Goal: Transaction & Acquisition: Book appointment/travel/reservation

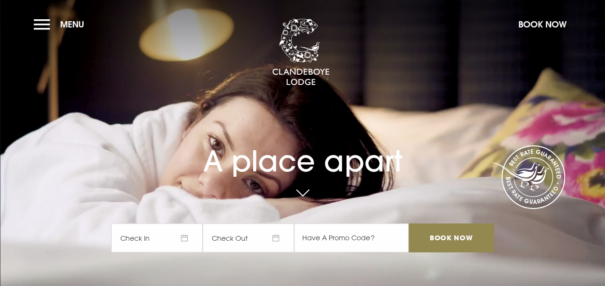
click at [190, 237] on span "Check In" at bounding box center [156, 237] width 91 height 29
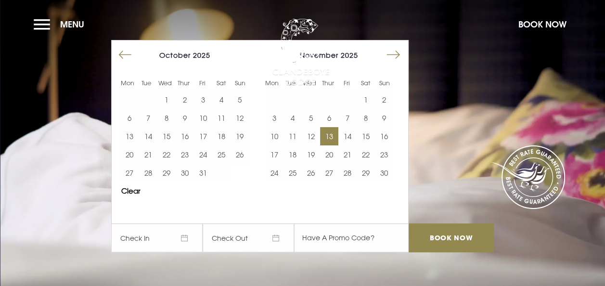
click at [334, 131] on button "13" at bounding box center [329, 136] width 18 height 18
click at [350, 134] on button "14" at bounding box center [347, 136] width 18 height 18
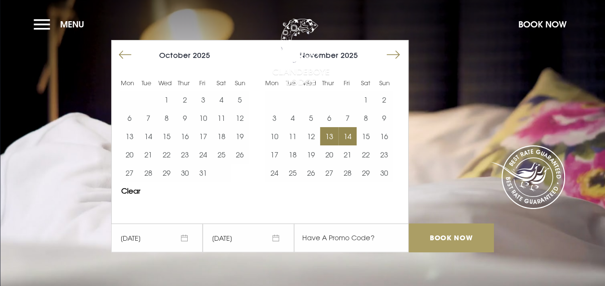
click at [445, 234] on input "Book Now" at bounding box center [451, 237] width 85 height 29
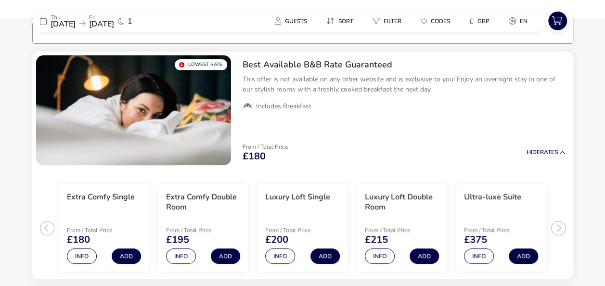
scroll to position [77, 0]
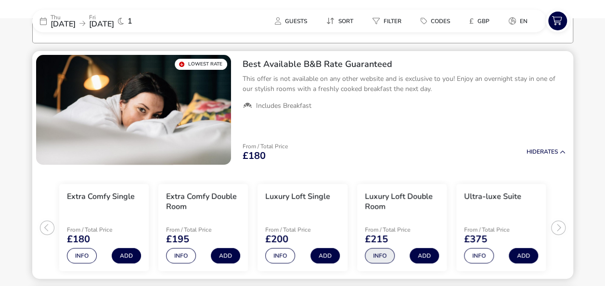
click at [378, 253] on button "Info" at bounding box center [380, 255] width 30 height 15
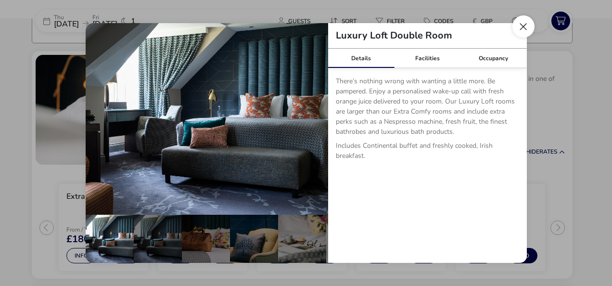
click at [523, 25] on button "Close dialog" at bounding box center [524, 26] width 22 height 22
